Goal: Task Accomplishment & Management: Use online tool/utility

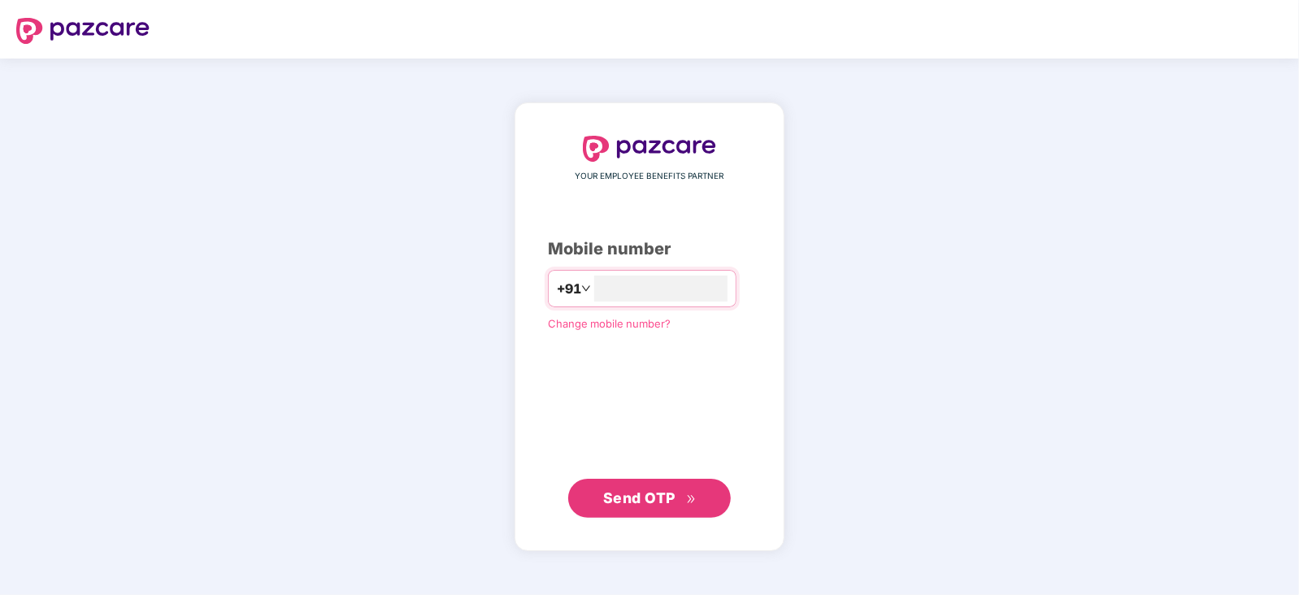
type input "**********"
click at [655, 485] on button "Send OTP" at bounding box center [649, 497] width 163 height 39
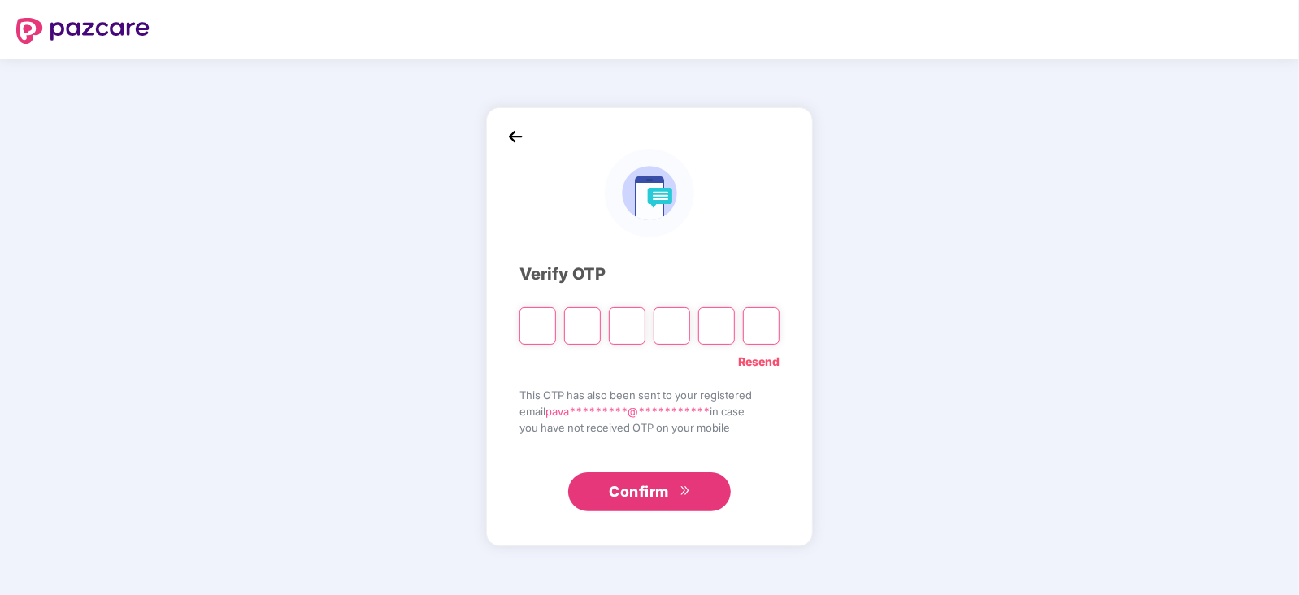
type input "*"
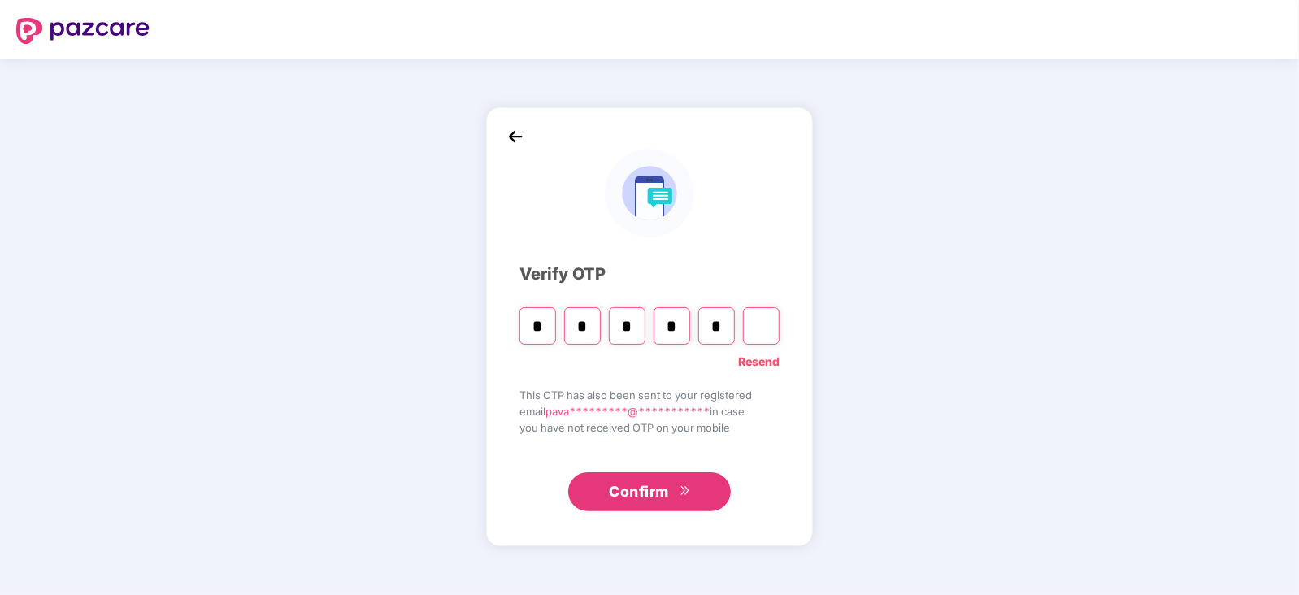
type input "*"
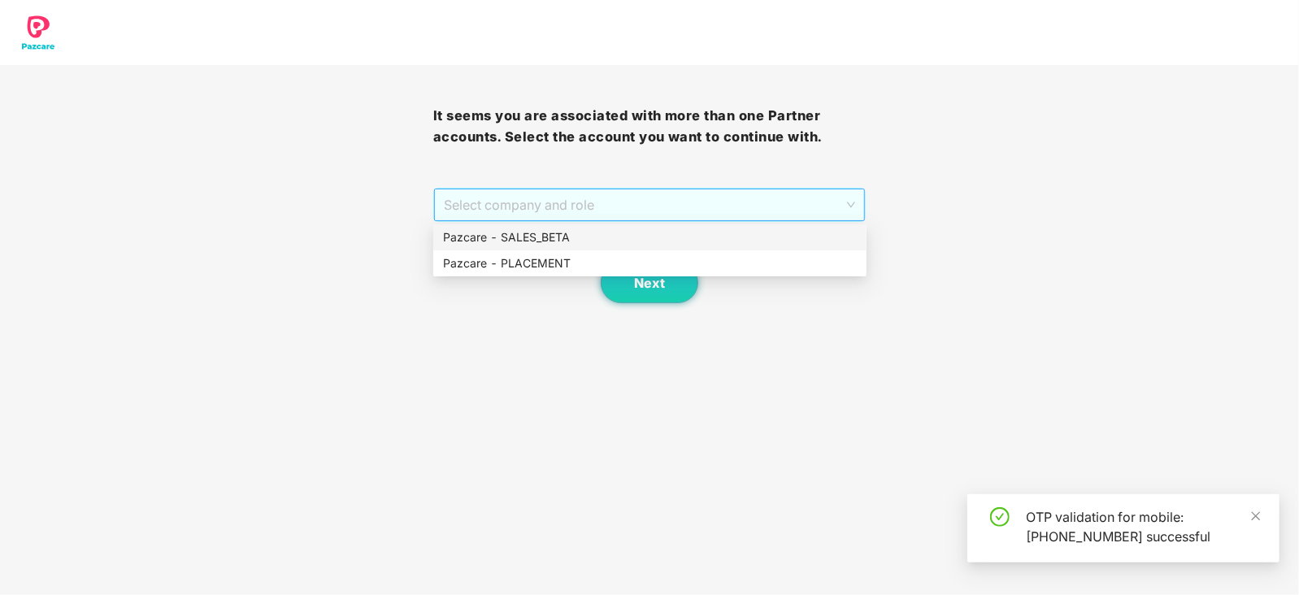
click at [847, 202] on span "Select company and role" at bounding box center [650, 204] width 412 height 31
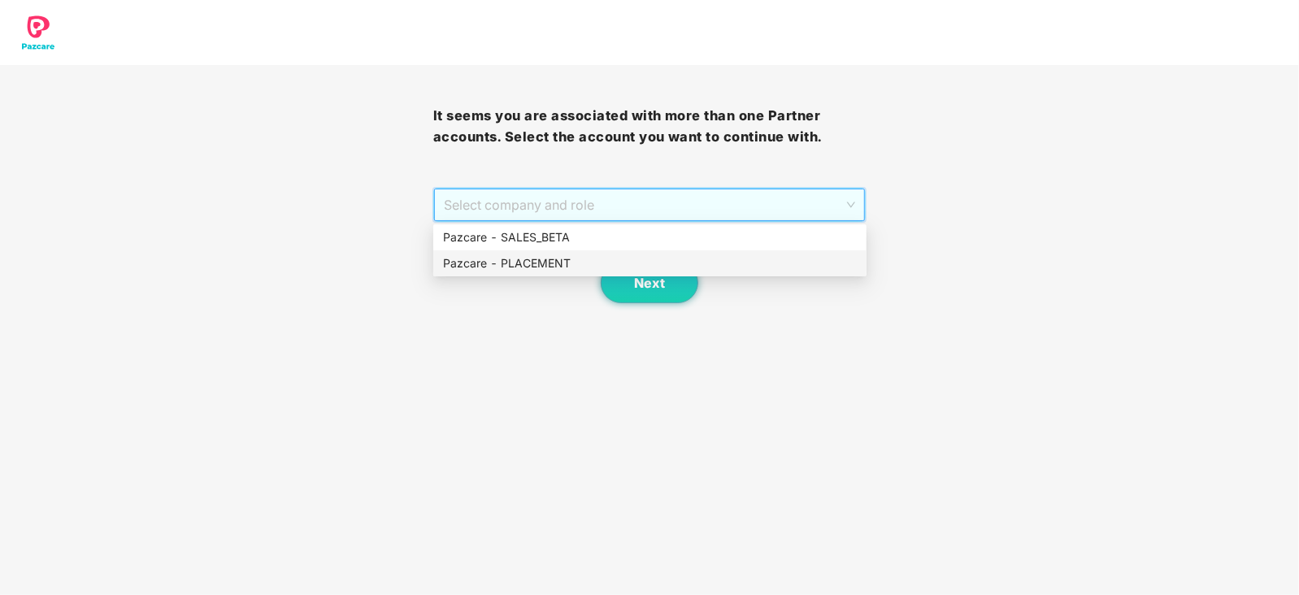
click at [638, 267] on div "Pazcare - PLACEMENT" at bounding box center [650, 264] width 414 height 18
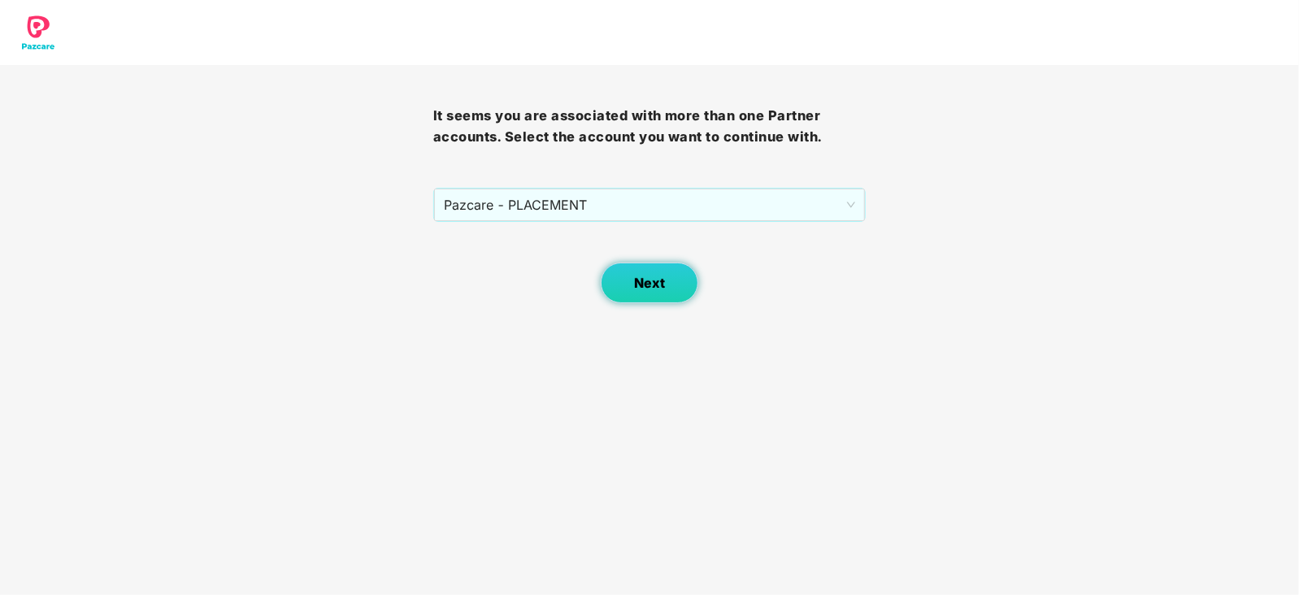
click at [646, 279] on span "Next" at bounding box center [649, 283] width 31 height 15
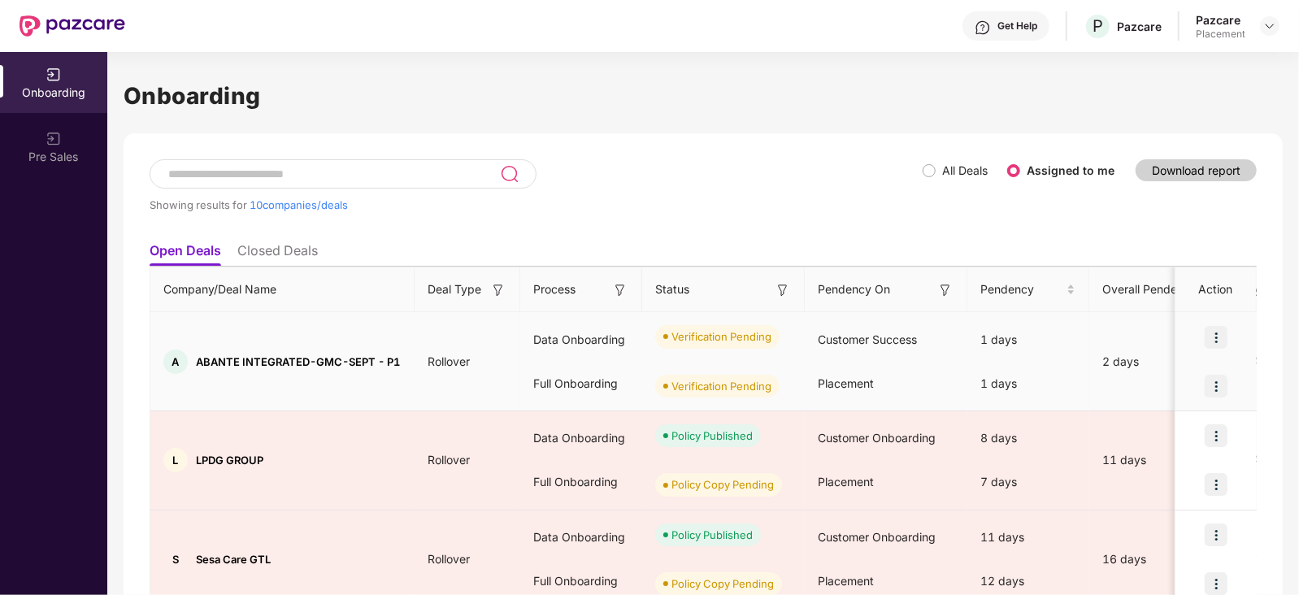
click at [1216, 384] on img at bounding box center [1216, 386] width 23 height 23
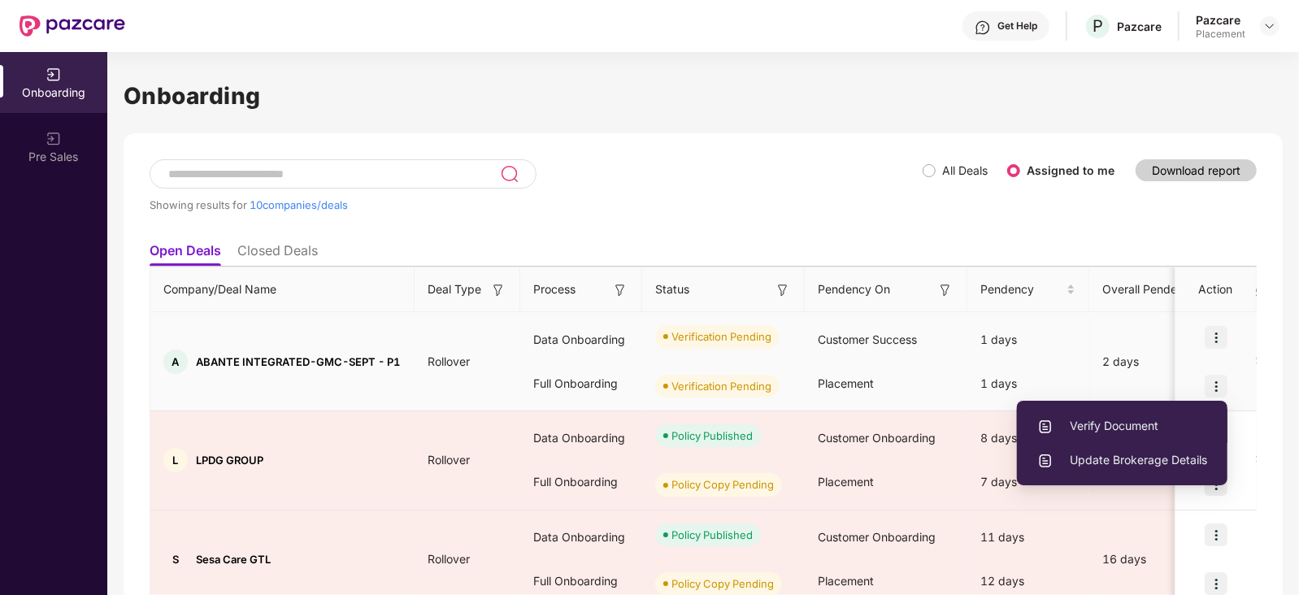
click at [1106, 420] on span "Verify Document" at bounding box center [1123, 426] width 170 height 18
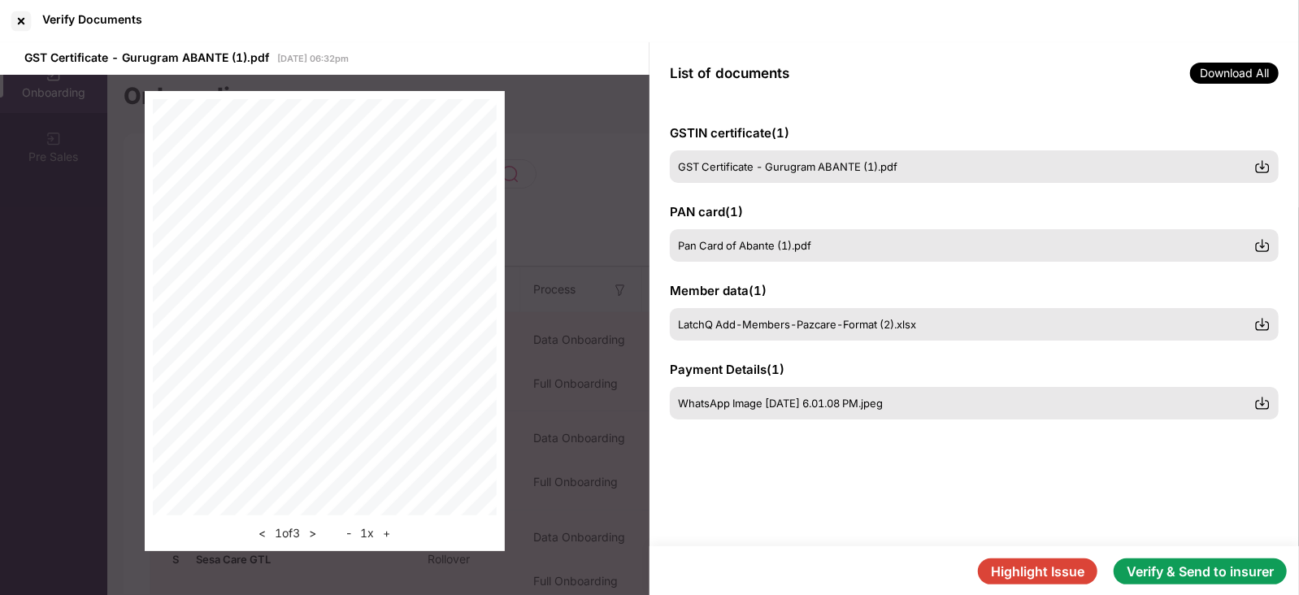
click at [1160, 571] on button "Verify & Send to insurer" at bounding box center [1200, 572] width 173 height 26
